Goal: Task Accomplishment & Management: Manage account settings

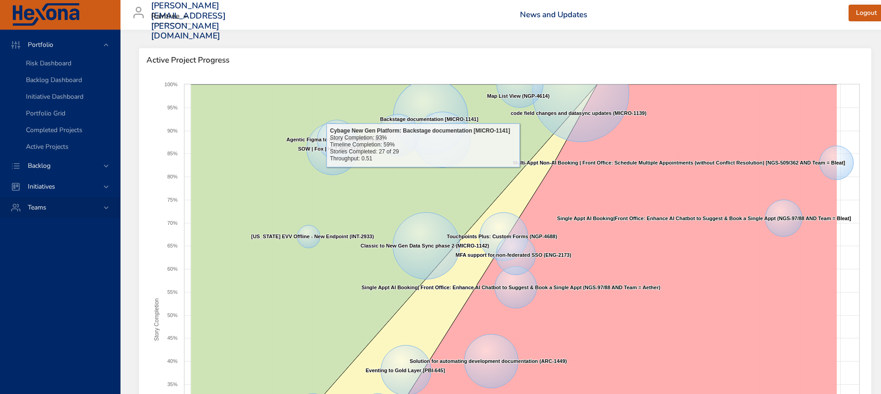
click at [104, 165] on icon at bounding box center [105, 165] width 9 height 9
click at [58, 83] on span "Backlog Details" at bounding box center [48, 84] width 44 height 9
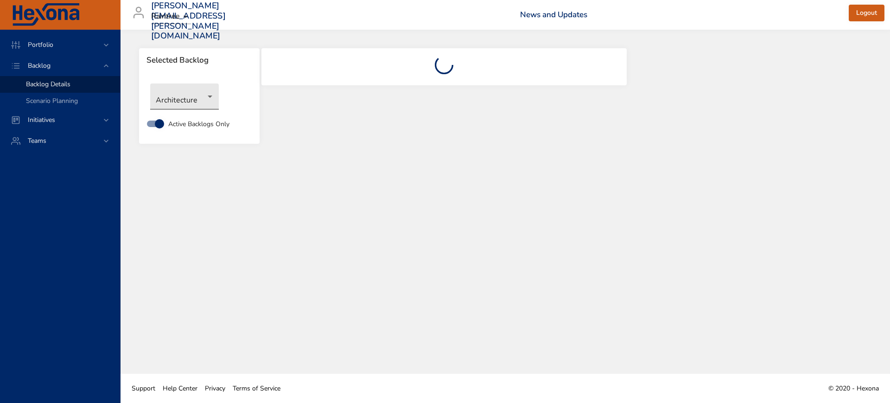
click at [197, 97] on body "Portfolio Backlog Backlog Details Scenario Planning Initiatives Teams [PERSON_N…" at bounding box center [445, 201] width 890 height 403
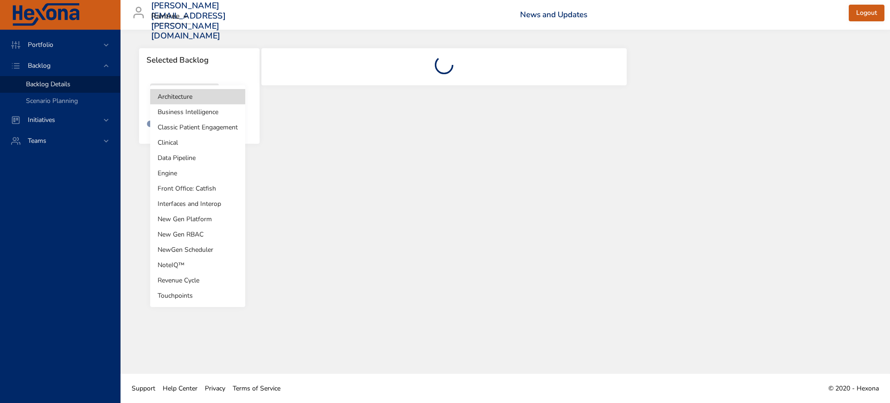
click at [176, 280] on li "Revenue Cycle" at bounding box center [197, 280] width 95 height 15
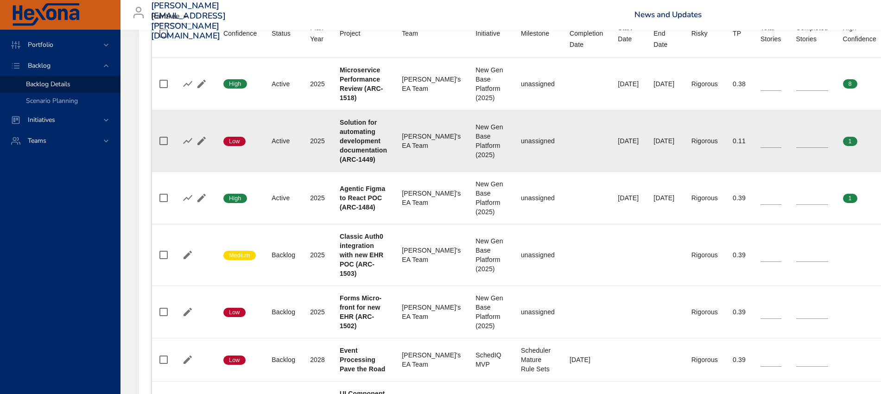
scroll to position [406, 0]
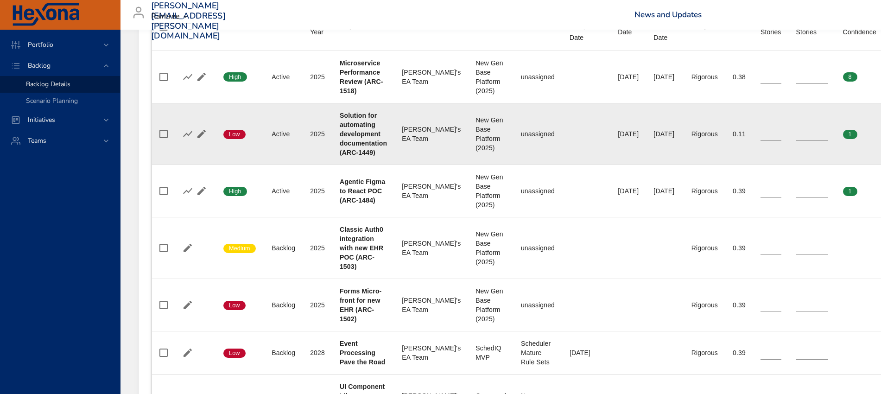
type input "*"
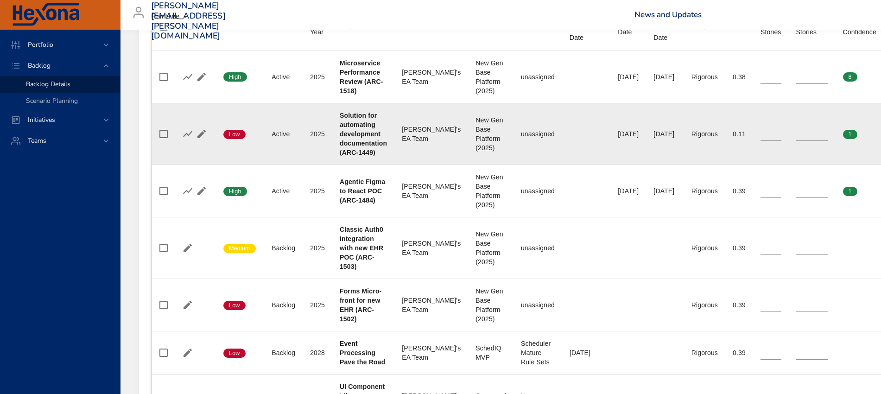
type input "*"
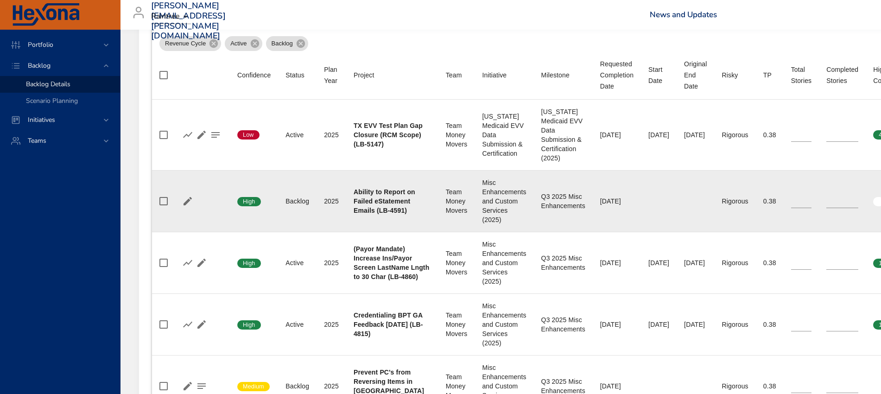
scroll to position [348, 0]
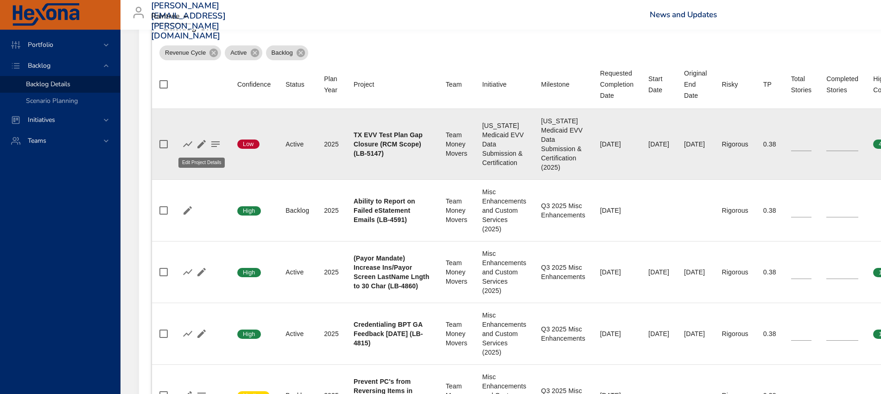
click at [198, 144] on icon "button" at bounding box center [201, 144] width 11 height 11
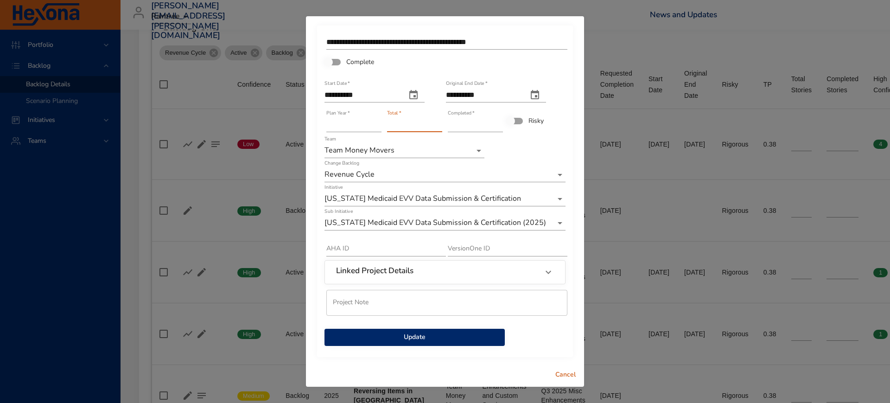
click at [437, 121] on input "*" at bounding box center [414, 124] width 55 height 15
type input "*"
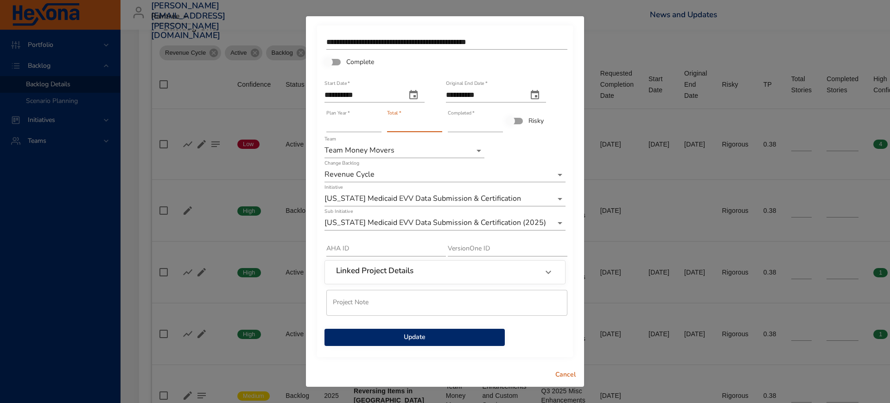
click at [437, 121] on input "*" at bounding box center [414, 124] width 55 height 15
click at [418, 338] on span "Update" at bounding box center [414, 337] width 165 height 12
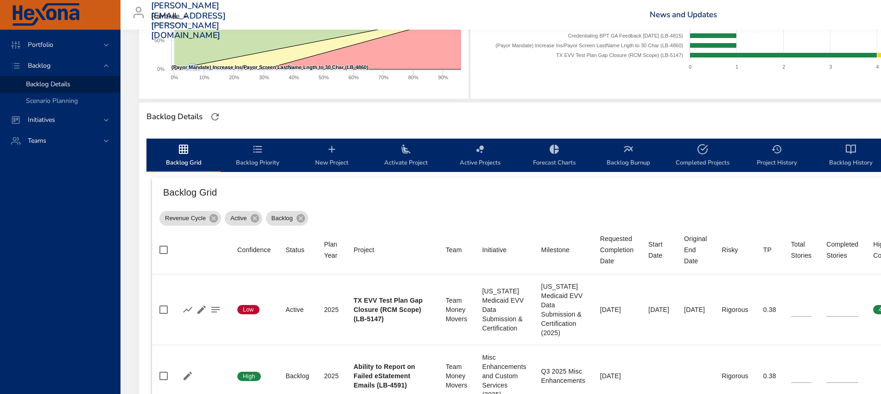
scroll to position [174, 0]
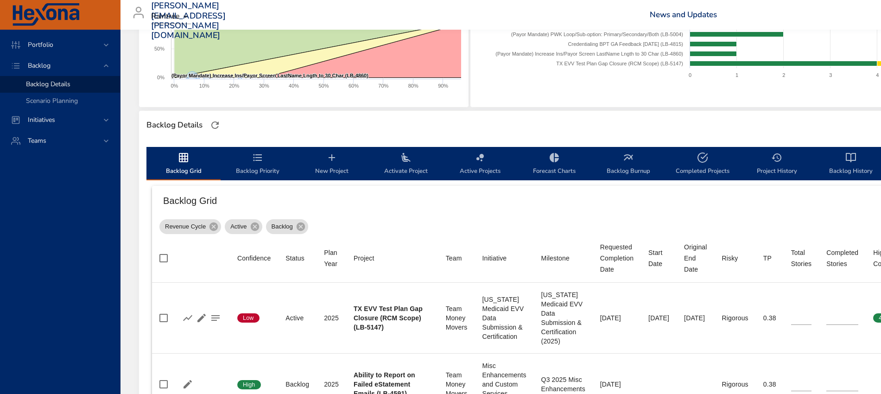
click at [338, 164] on span "New Project" at bounding box center [331, 164] width 63 height 25
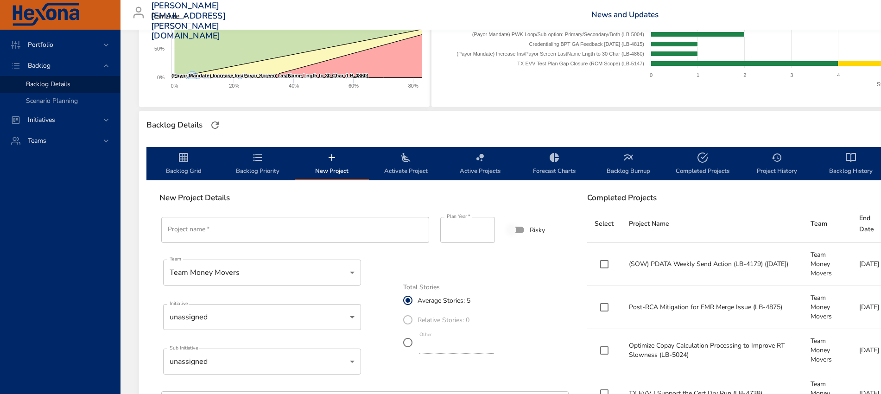
click at [235, 234] on input "Project name   *" at bounding box center [295, 230] width 268 height 26
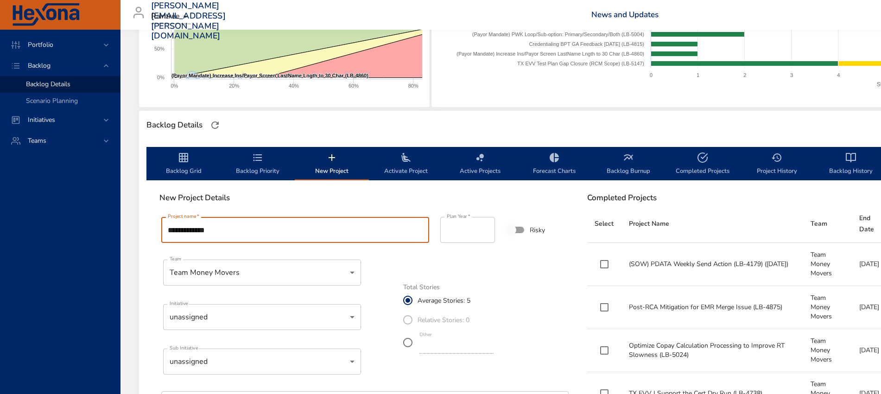
type input "**********"
